Goal: Navigation & Orientation: Find specific page/section

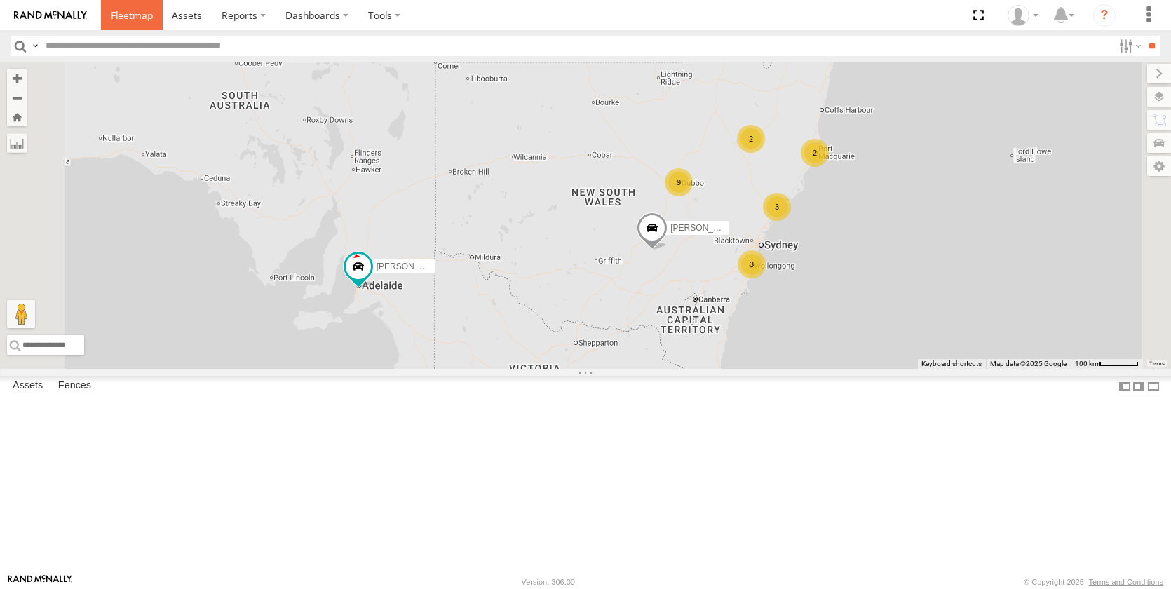
click at [136, 13] on span at bounding box center [132, 14] width 42 height 13
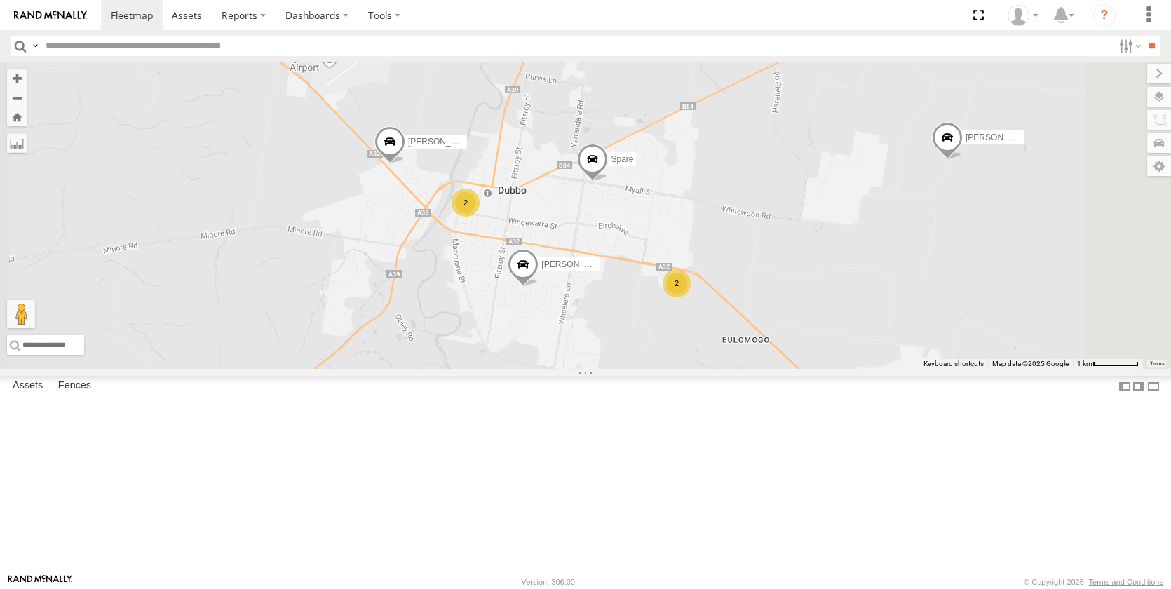
drag, startPoint x: 740, startPoint y: 358, endPoint x: 748, endPoint y: 325, distance: 34.5
click at [755, 334] on div "[PERSON_NAME] - NEW ute [PERSON_NAME] [PERSON_NAME] Spare [PERSON_NAME] [PERSON…" at bounding box center [585, 215] width 1171 height 307
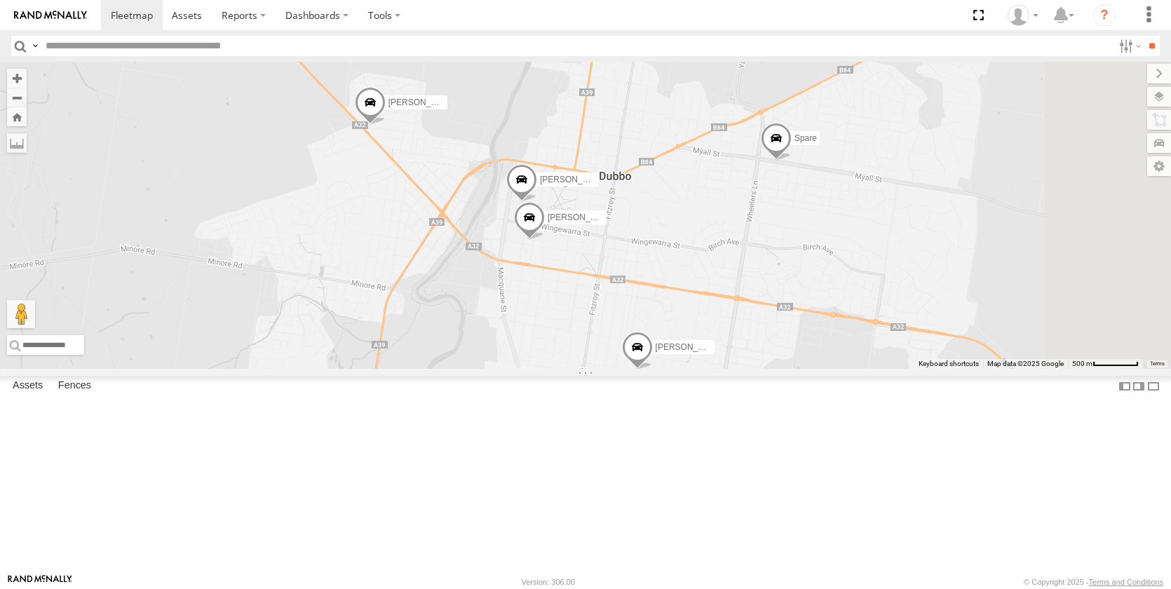
drag, startPoint x: 1001, startPoint y: 400, endPoint x: 763, endPoint y: 323, distance: 250.2
click at [763, 323] on div "[PERSON_NAME] - NEW ute [PERSON_NAME] [PERSON_NAME] Spare [PERSON_NAME] [PERSON…" at bounding box center [585, 215] width 1171 height 307
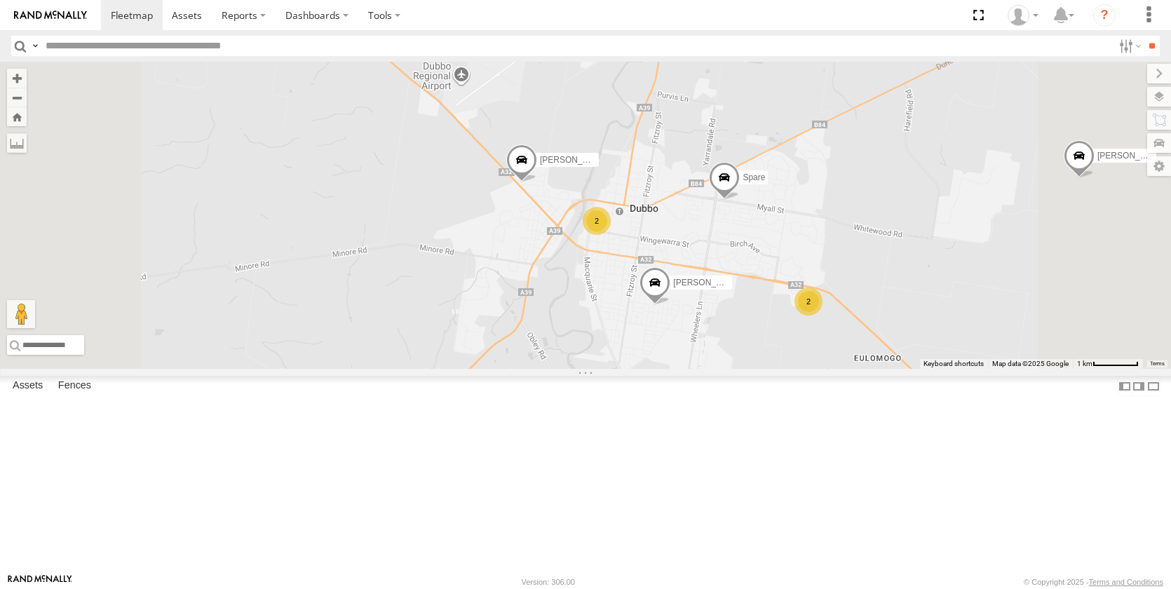
drag, startPoint x: 938, startPoint y: 369, endPoint x: 855, endPoint y: 351, distance: 84.7
click at [856, 352] on div "[PERSON_NAME] - NEW ute [PERSON_NAME] [PERSON_NAME] Spare [PERSON_NAME] [PERSON…" at bounding box center [585, 215] width 1171 height 307
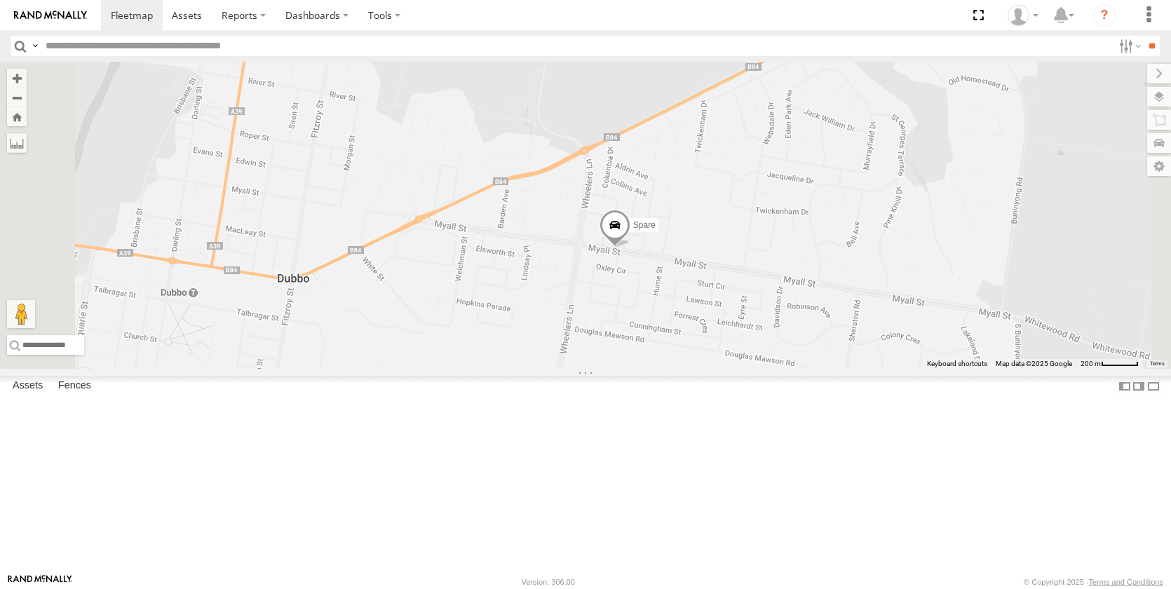
drag, startPoint x: 778, startPoint y: 338, endPoint x: 797, endPoint y: 360, distance: 29.3
click at [781, 366] on div "[PERSON_NAME] - NEW ute [PERSON_NAME] [PERSON_NAME] Spare [PERSON_NAME] [PERSON…" at bounding box center [585, 215] width 1171 height 307
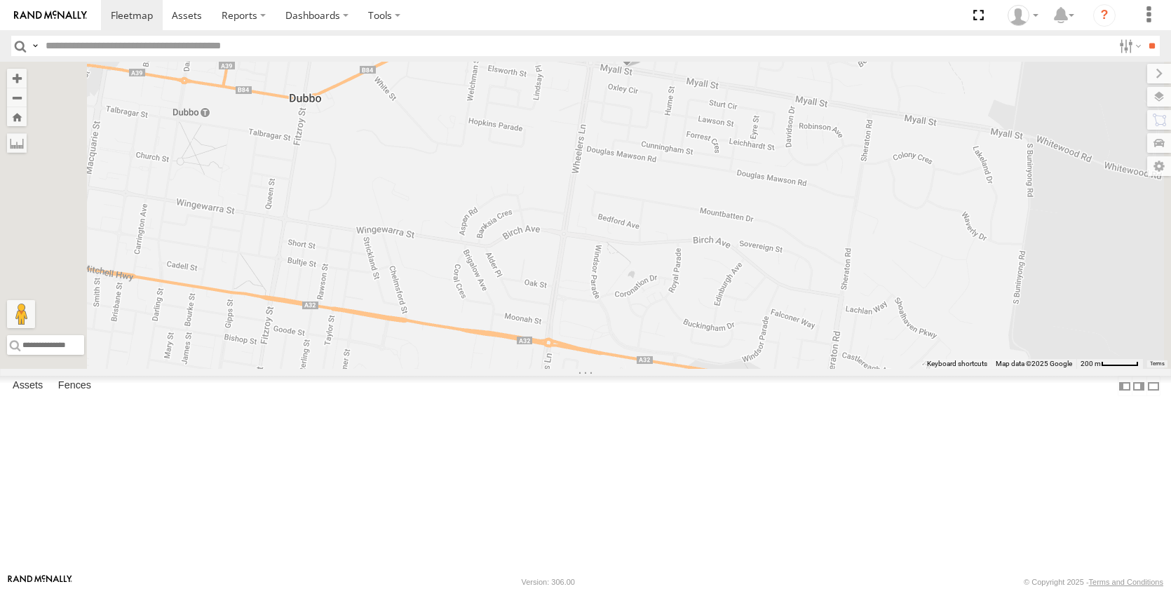
drag, startPoint x: 766, startPoint y: 433, endPoint x: 782, endPoint y: 274, distance: 160.0
click at [788, 243] on div "[PERSON_NAME] - NEW ute [PERSON_NAME] [PERSON_NAME] Spare [PERSON_NAME] [PERSON…" at bounding box center [585, 215] width 1171 height 307
